Goal: Task Accomplishment & Management: Complete application form

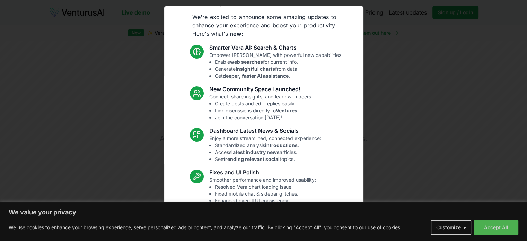
scroll to position [48, 0]
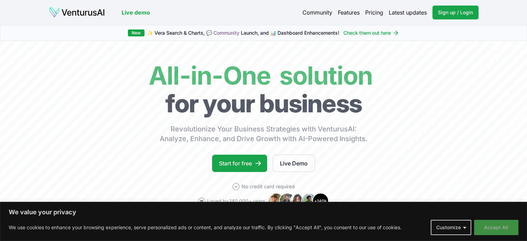
click at [493, 227] on button "Accept All" at bounding box center [496, 227] width 44 height 15
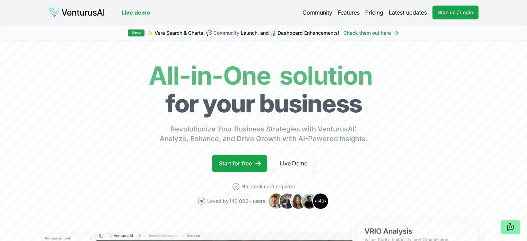
click at [372, 15] on link "Pricing" at bounding box center [375, 12] width 18 height 8
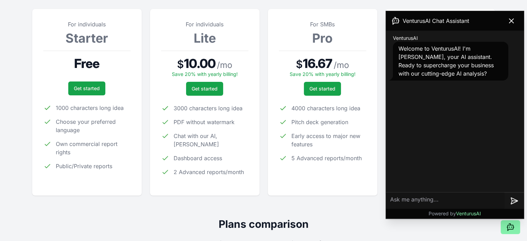
scroll to position [104, 0]
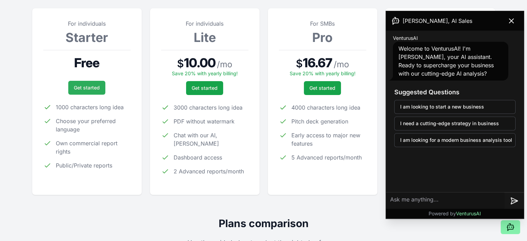
click at [94, 91] on link "Get started" at bounding box center [86, 88] width 37 height 14
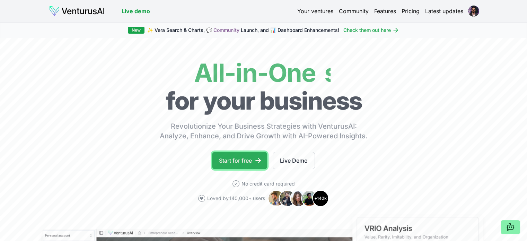
click at [246, 163] on link "Start for free" at bounding box center [239, 160] width 55 height 17
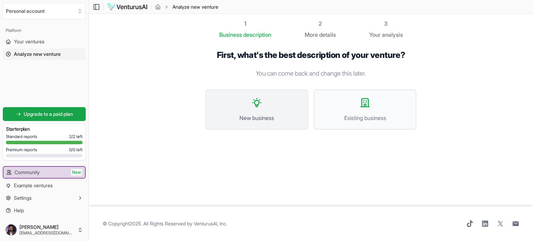
click at [258, 106] on icon at bounding box center [256, 102] width 8 height 8
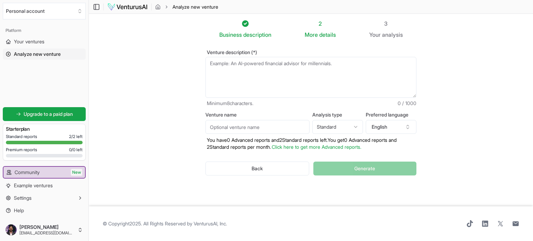
click at [262, 126] on input "Venture name" at bounding box center [257, 127] width 104 height 14
click at [332, 131] on html "We value your privacy We use cookies to enhance your browsing experience, serve…" at bounding box center [266, 120] width 533 height 241
click at [385, 129] on button "English" at bounding box center [391, 127] width 51 height 14
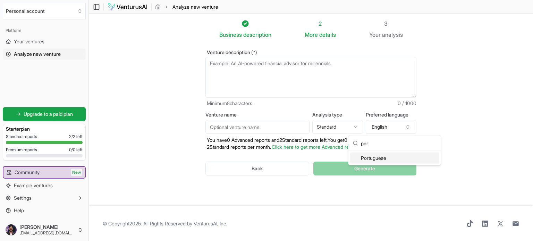
type input "por"
click at [373, 163] on div "Portuguese" at bounding box center [394, 158] width 89 height 11
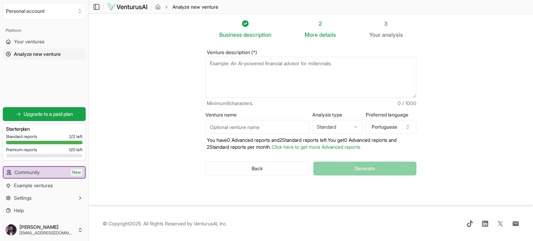
click at [286, 130] on input "Venture name" at bounding box center [257, 127] width 104 height 14
drag, startPoint x: 205, startPoint y: 113, endPoint x: 244, endPoint y: 112, distance: 38.5
click at [244, 112] on label "Venture name" at bounding box center [257, 114] width 104 height 5
copy label "Venture name"
click at [242, 125] on input "Venture name" at bounding box center [257, 127] width 104 height 14
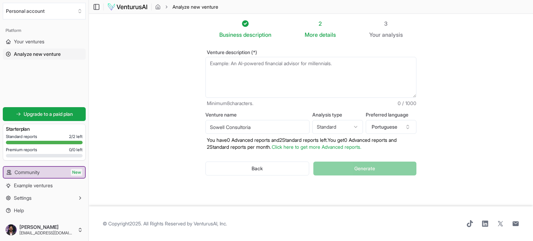
type input "Sowell Consultoria"
click at [253, 63] on textarea "Venture description (*)" at bounding box center [310, 77] width 211 height 41
type textarea "F"
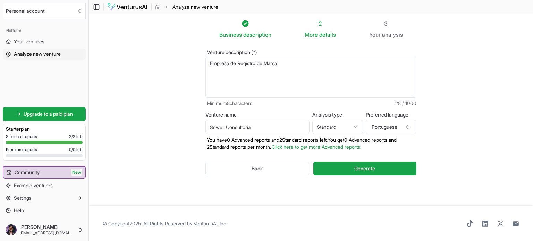
type textarea "Empresa de Registro de Marca"
click at [342, 184] on div "Back Generate" at bounding box center [310, 169] width 211 height 36
click at [347, 166] on button "Generate" at bounding box center [364, 169] width 103 height 14
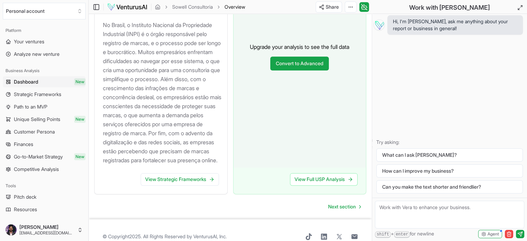
scroll to position [942, 0]
